Goal: Complete application form

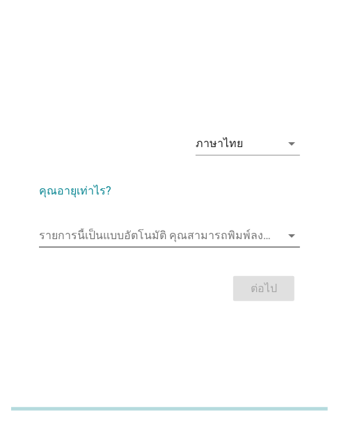
click at [115, 233] on input "รายการนี้เป็นแบบอัตโนมัติ คุณสามารถพิมพ์ลงในรายการนี้" at bounding box center [160, 235] width 242 height 22
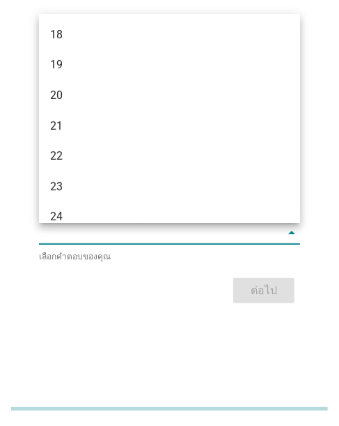
click at [36, 208] on div "ภาษาไทย arrow_drop_down คุณอายุเท่าไร? รายการนี้เป็นแบบอัตโนมัติ [PERSON_NAME]พ…" at bounding box center [170, 212] width 284 height 211
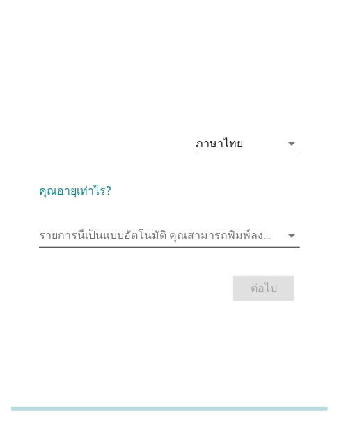
click at [86, 224] on input "รายการนี้เป็นแบบอัตโนมัติ คุณสามารถพิมพ์ลงในรายการนี้" at bounding box center [160, 235] width 242 height 22
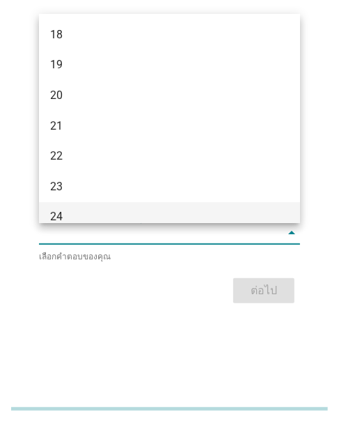
click at [56, 217] on div "24" at bounding box center [159, 216] width 219 height 17
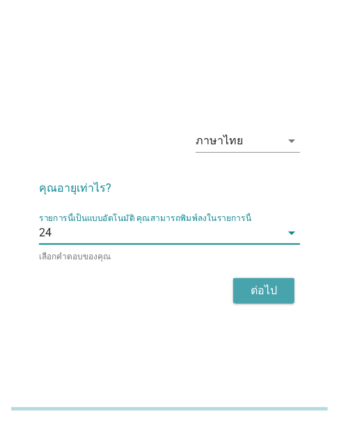
click at [254, 293] on div "ต่อไป" at bounding box center [264, 290] width 39 height 17
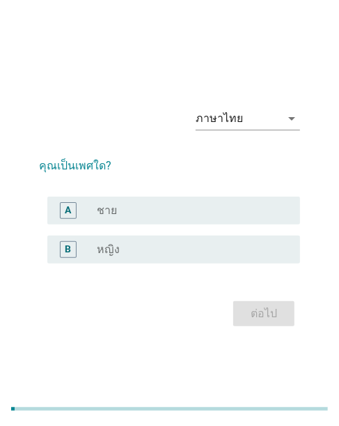
click at [100, 253] on label "หญิง" at bounding box center [108, 249] width 23 height 14
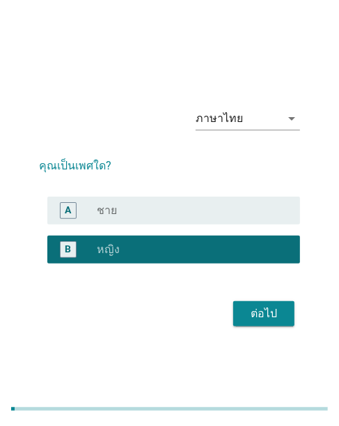
drag, startPoint x: 235, startPoint y: 314, endPoint x: 243, endPoint y: 309, distance: 9.7
click at [235, 314] on button "ต่อไป" at bounding box center [263, 313] width 61 height 25
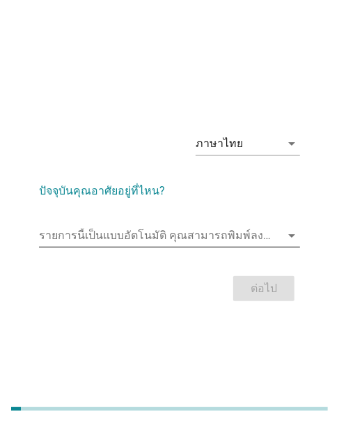
click at [116, 231] on input "รายการนี้เป็นแบบอัตโนมัติ คุณสามารถพิมพ์ลงในรายการนี้" at bounding box center [160, 235] width 242 height 22
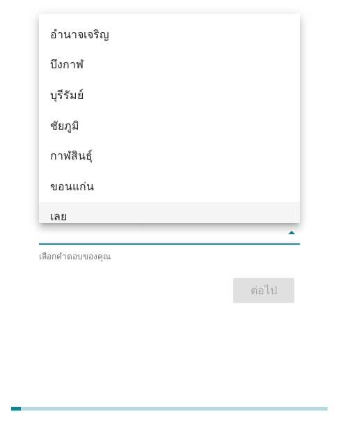
click at [89, 216] on div "เลย" at bounding box center [159, 216] width 219 height 17
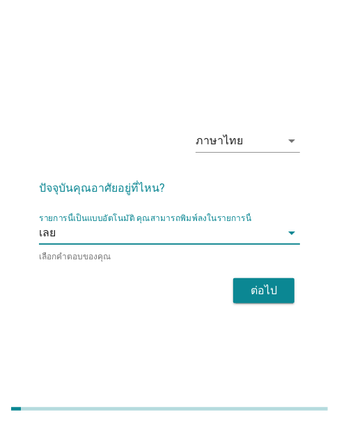
click at [252, 288] on div "ต่อไป" at bounding box center [264, 290] width 39 height 17
